Goal: Information Seeking & Learning: Learn about a topic

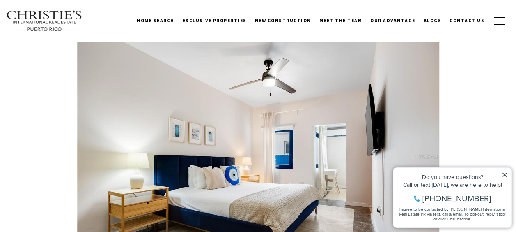
scroll to position [6983, 0]
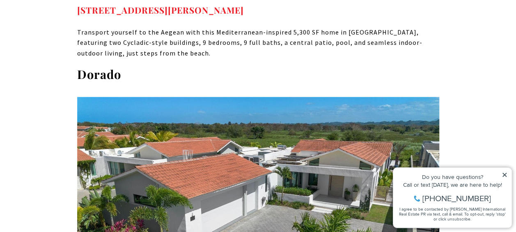
scroll to position [7270, 0]
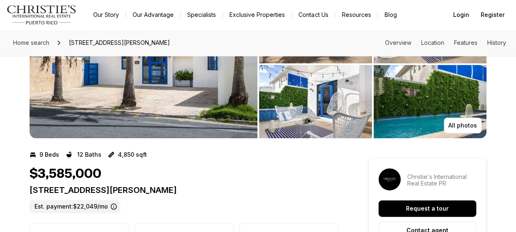
scroll to position [82, 0]
